Goal: Transaction & Acquisition: Book appointment/travel/reservation

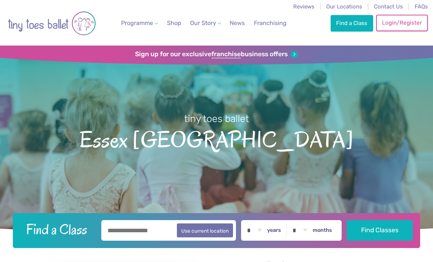
click at [397, 21] on link "Login/Register" at bounding box center [401, 23] width 51 height 16
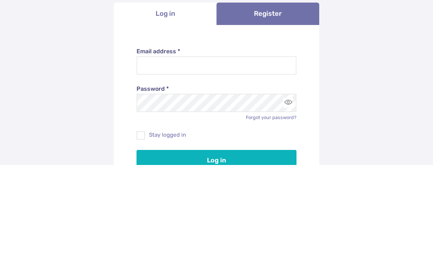
scroll to position [97, 0]
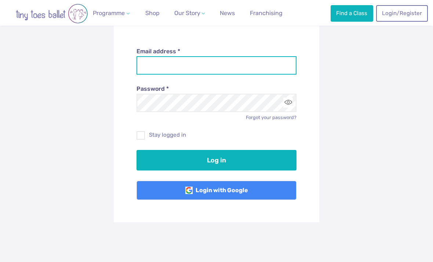
click at [241, 69] on input "Email address *" at bounding box center [217, 65] width 160 height 18
click at [364, 74] on div "**********" at bounding box center [216, 119] width 433 height 338
click at [273, 4] on li "Franchising" at bounding box center [266, 13] width 51 height 26
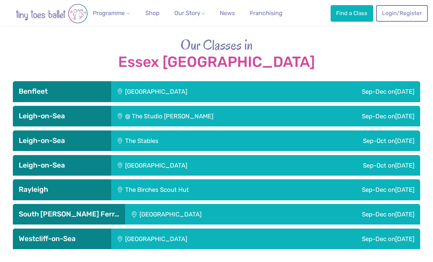
scroll to position [1162, 0]
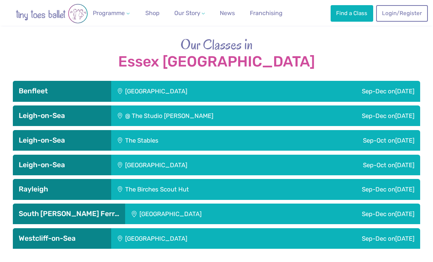
click at [82, 185] on h3 "Rayleigh" at bounding box center [62, 189] width 86 height 9
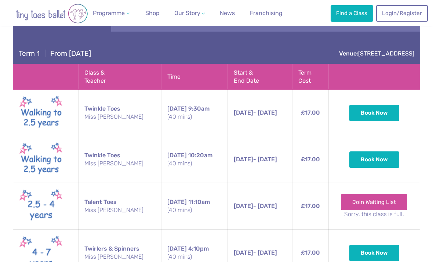
scroll to position [1331, 0]
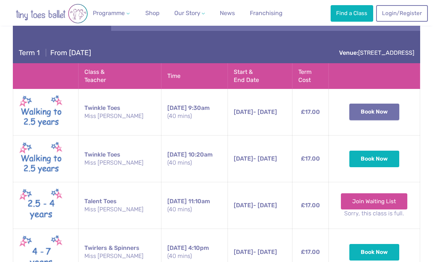
click at [377, 103] on button "Book Now" at bounding box center [374, 111] width 50 height 16
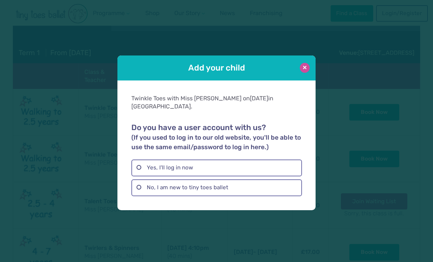
click at [304, 73] on button at bounding box center [305, 68] width 10 height 10
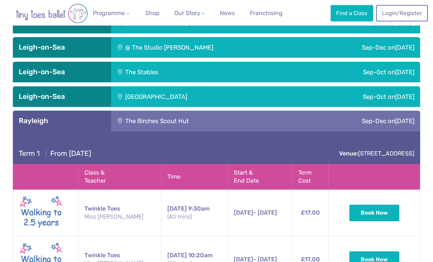
scroll to position [1231, 0]
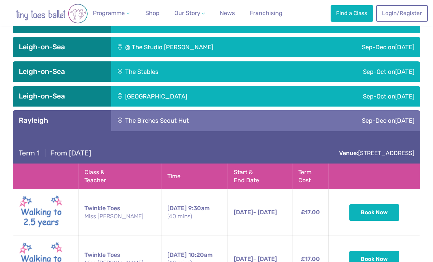
click at [50, 116] on h3 "Rayleigh" at bounding box center [62, 120] width 86 height 9
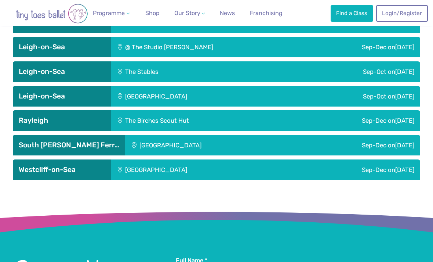
click at [66, 67] on h3 "Leigh-on-Sea" at bounding box center [62, 71] width 86 height 9
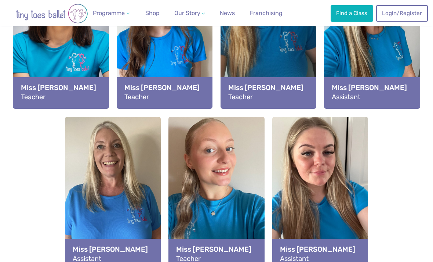
scroll to position [892, 0]
